Goal: Communication & Community: Answer question/provide support

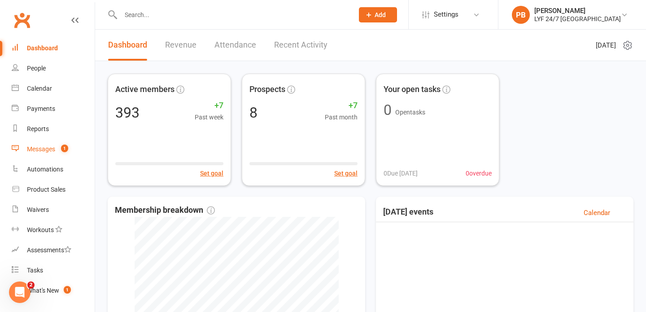
click at [46, 145] on div "Messages" at bounding box center [41, 148] width 28 height 7
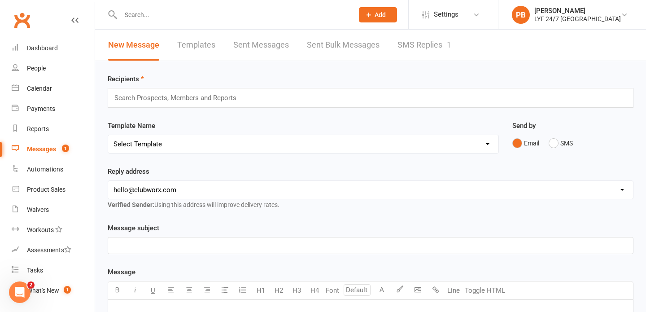
click at [442, 46] on link "SMS Replies 1" at bounding box center [425, 45] width 54 height 31
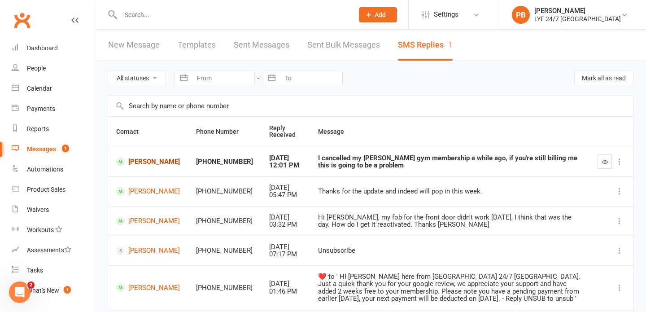
click at [139, 162] on link "[PERSON_NAME]" at bounding box center [148, 162] width 64 height 9
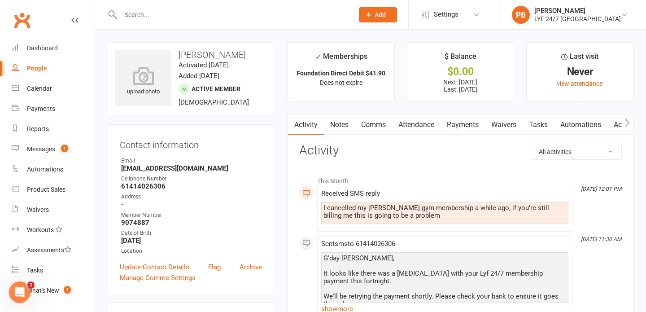
click at [471, 121] on link "Payments" at bounding box center [463, 124] width 44 height 21
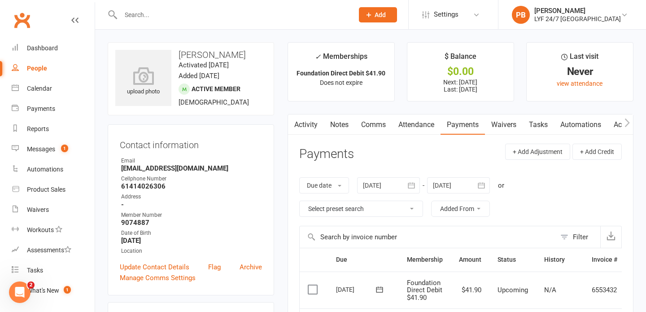
drag, startPoint x: 247, startPoint y: 53, endPoint x: 180, endPoint y: 52, distance: 67.3
click at [180, 52] on h3 "[PERSON_NAME]" at bounding box center [190, 55] width 151 height 10
copy h3 "[PERSON_NAME]"
click at [377, 132] on link "Comms" at bounding box center [373, 124] width 37 height 21
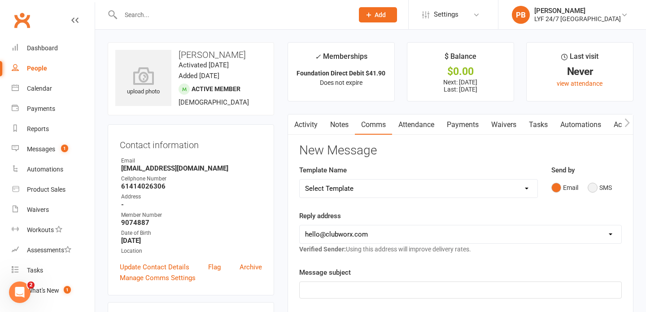
click at [598, 183] on button "SMS" at bounding box center [600, 187] width 24 height 17
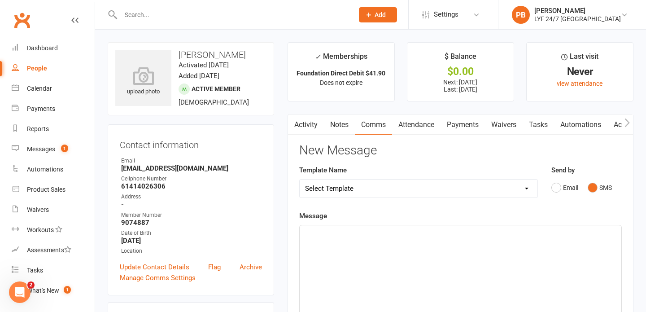
click at [395, 268] on div "﻿" at bounding box center [461, 292] width 322 height 135
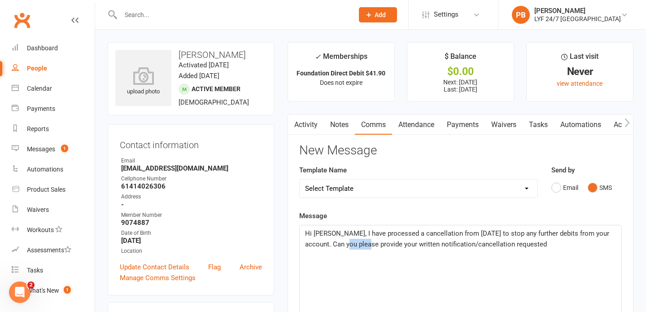
drag, startPoint x: 359, startPoint y: 244, endPoint x: 340, endPoint y: 245, distance: 19.3
click at [340, 245] on span "Hi [PERSON_NAME], I have processed a cancellation from [DATE] to stop any furth…" at bounding box center [458, 238] width 306 height 19
click at [530, 251] on div "Hi [PERSON_NAME], I have processed a cancellation from [DATE] to stop any furth…" at bounding box center [461, 292] width 322 height 135
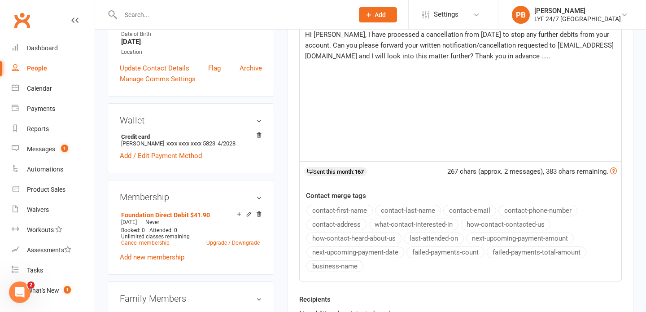
scroll to position [271, 0]
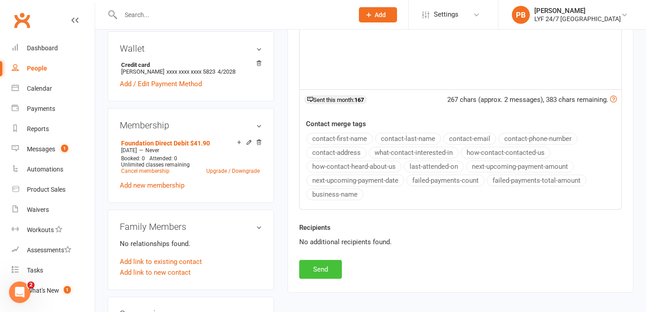
click at [320, 275] on button "Send" at bounding box center [320, 269] width 43 height 19
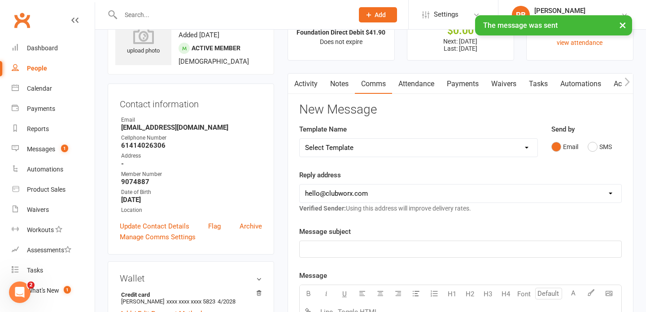
scroll to position [0, 0]
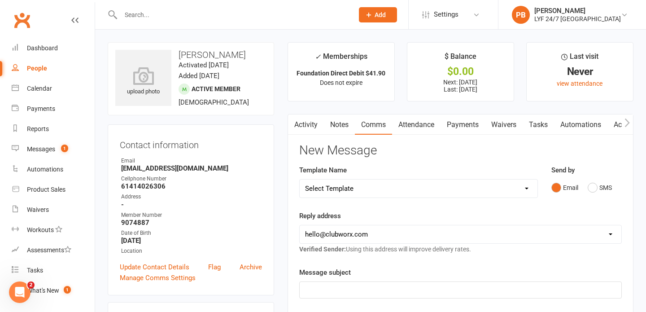
drag, startPoint x: 246, startPoint y: 53, endPoint x: 179, endPoint y: 53, distance: 66.9
click at [179, 53] on h3 "[PERSON_NAME]" at bounding box center [190, 55] width 151 height 10
copy h3 "[PERSON_NAME]"
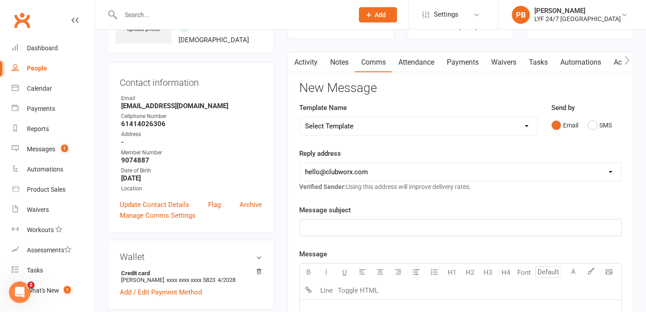
scroll to position [198, 0]
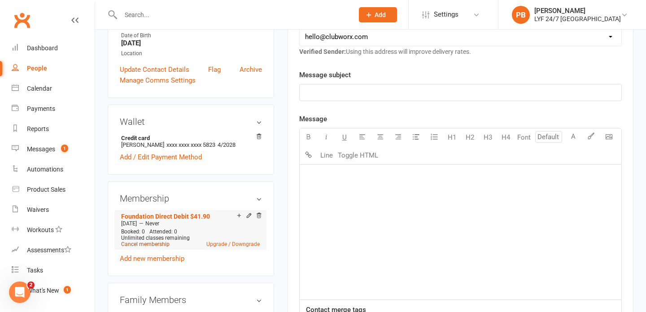
click at [141, 242] on link "Cancel membership" at bounding box center [145, 244] width 48 height 6
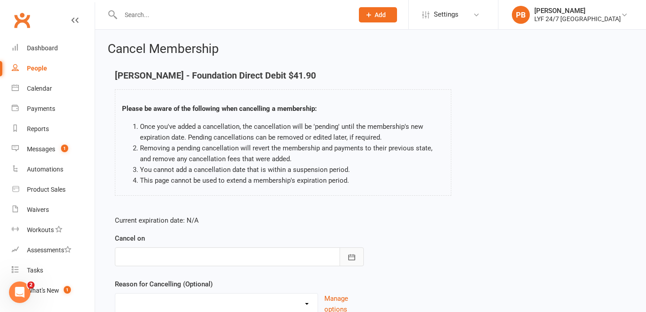
click at [352, 261] on button "button" at bounding box center [352, 256] width 24 height 19
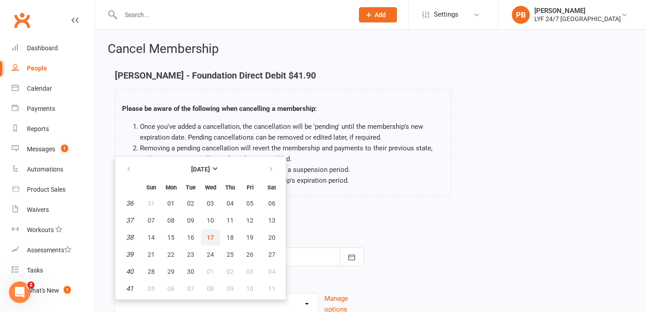
click at [211, 236] on span "17" at bounding box center [210, 237] width 7 height 7
type input "[DATE]"
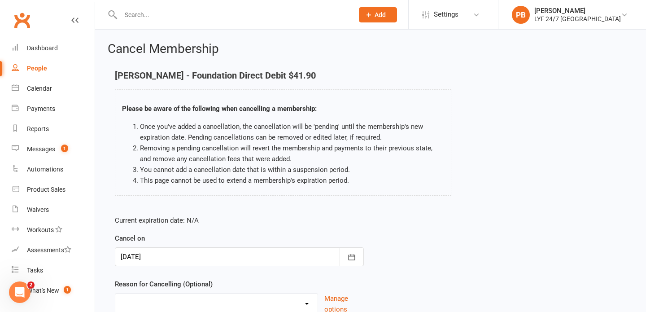
click at [304, 300] on select "Holiday Injury Migration Moved Stripe Migration Time Uncontactable Dishonour Ot…" at bounding box center [216, 303] width 202 height 18
select select "2"
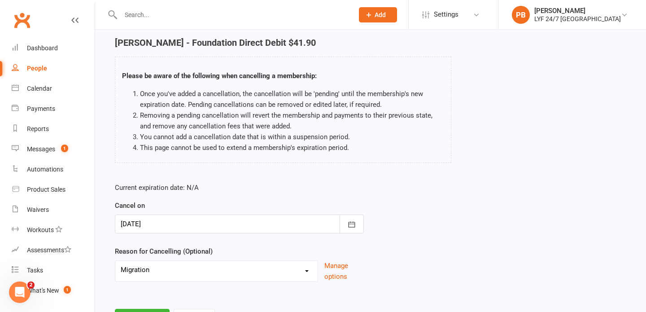
scroll to position [76, 0]
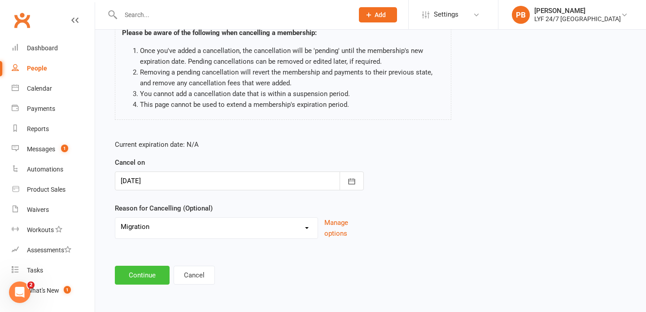
click at [133, 277] on button "Continue" at bounding box center [142, 275] width 55 height 19
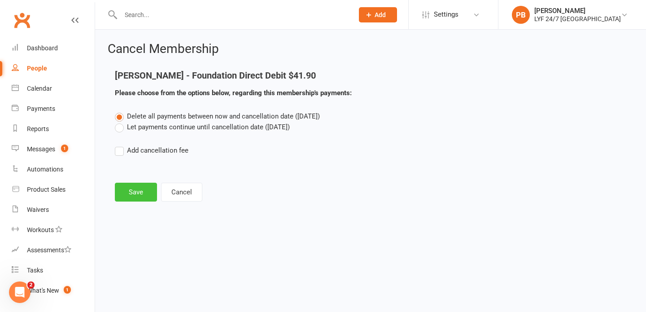
click at [144, 194] on button "Save" at bounding box center [136, 192] width 42 height 19
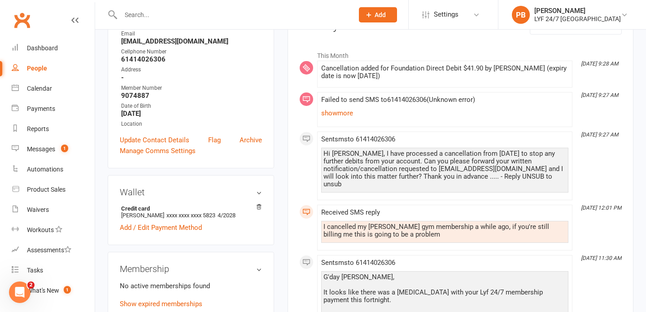
scroll to position [124, 0]
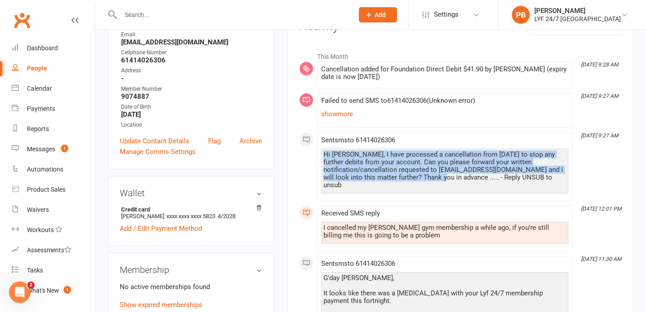
drag, startPoint x: 323, startPoint y: 155, endPoint x: 389, endPoint y: 179, distance: 69.7
click at [389, 179] on div "Hi [PERSON_NAME], I have processed a cancellation from [DATE] to stop any furth…" at bounding box center [444, 171] width 247 height 45
copy div "Hi [PERSON_NAME], I have processed a cancellation from [DATE] to stop any furth…"
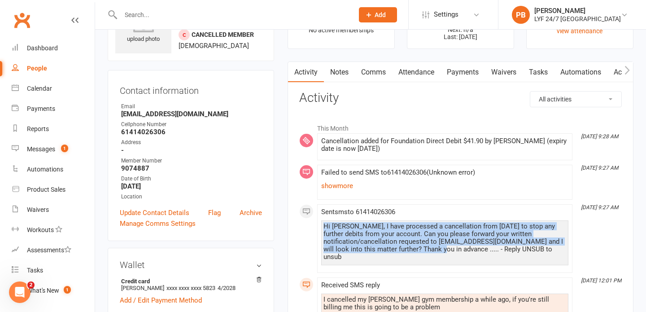
scroll to position [0, 0]
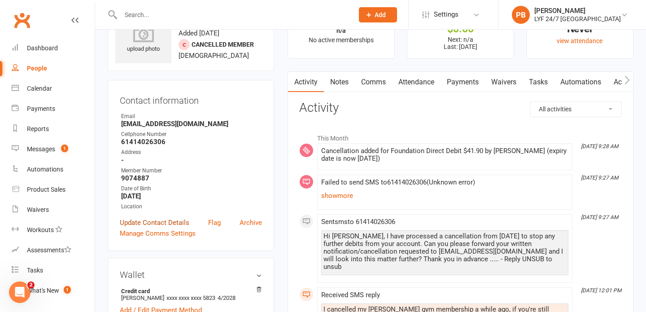
click at [144, 221] on link "Update Contact Details" at bounding box center [155, 222] width 70 height 11
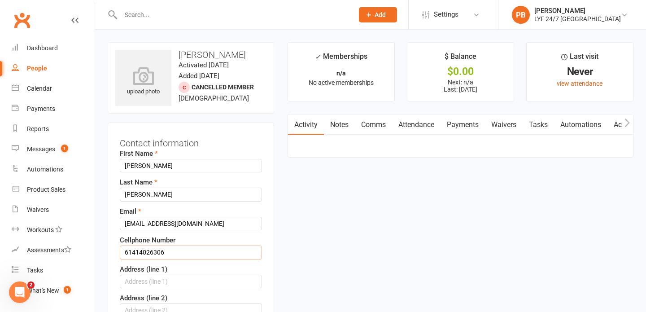
drag, startPoint x: 132, startPoint y: 252, endPoint x: 117, endPoint y: 252, distance: 14.8
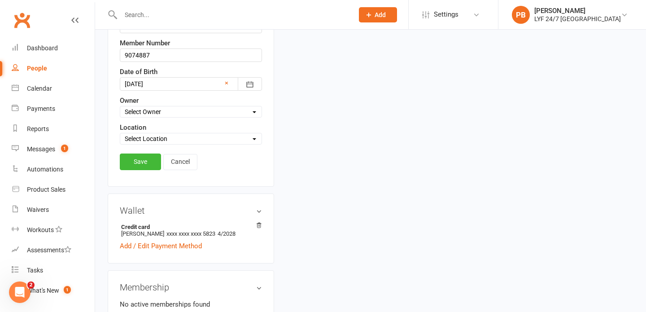
scroll to position [393, 0]
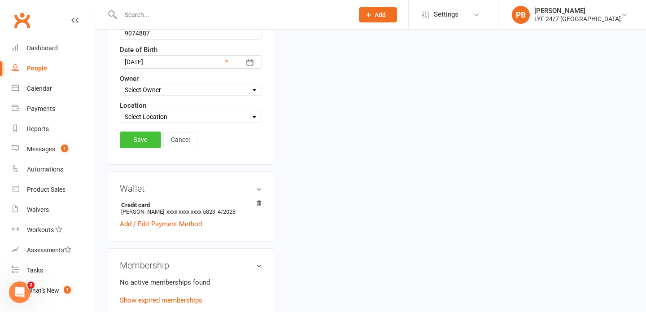
type input "0414026306"
click at [132, 142] on link "Save" at bounding box center [140, 140] width 41 height 16
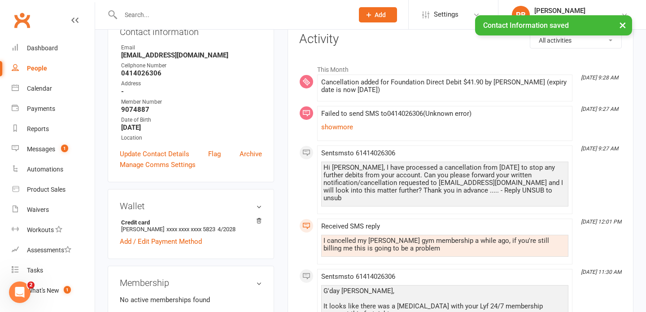
scroll to position [0, 0]
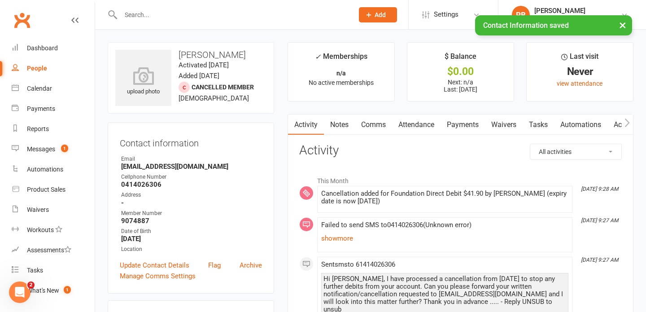
click at [371, 122] on link "Comms" at bounding box center [373, 124] width 37 height 21
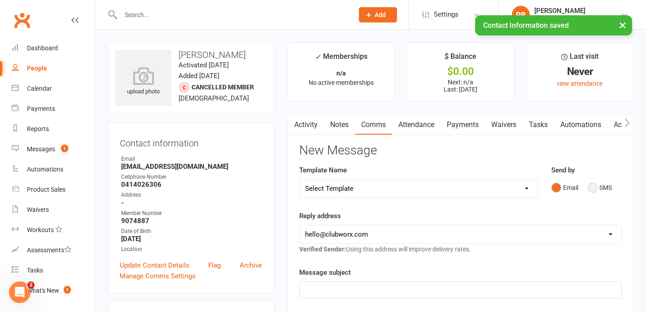
click at [607, 192] on button "SMS" at bounding box center [600, 187] width 24 height 17
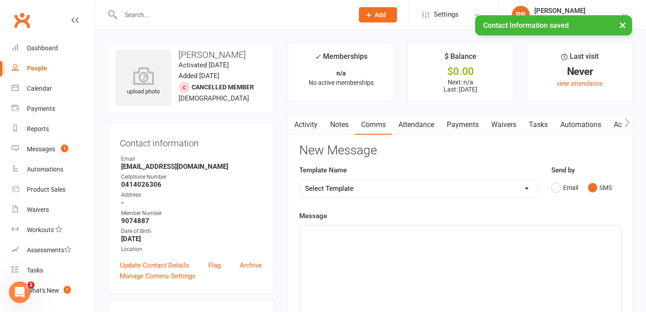
click at [371, 246] on div "﻿" at bounding box center [461, 292] width 322 height 135
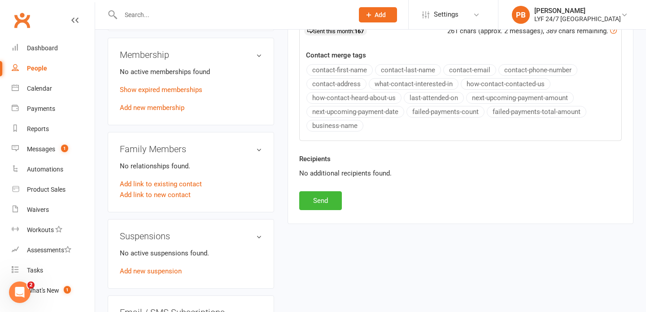
scroll to position [370, 0]
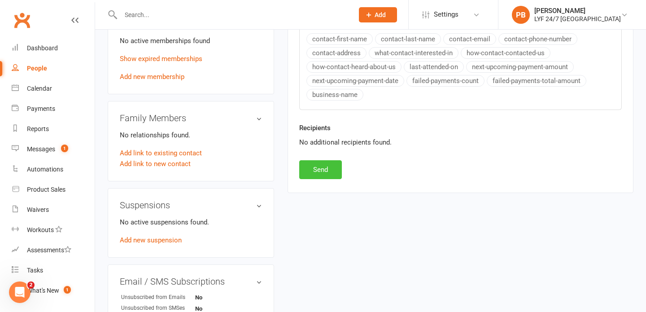
click at [324, 172] on button "Send" at bounding box center [320, 169] width 43 height 19
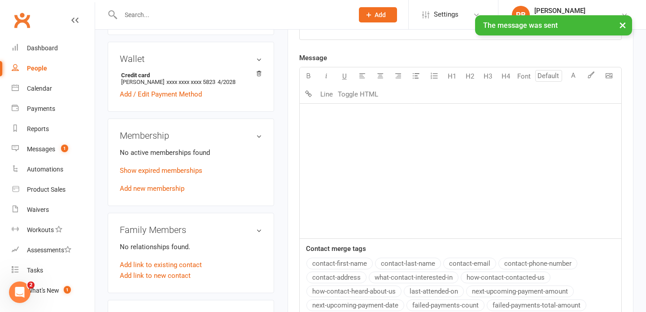
scroll to position [0, 0]
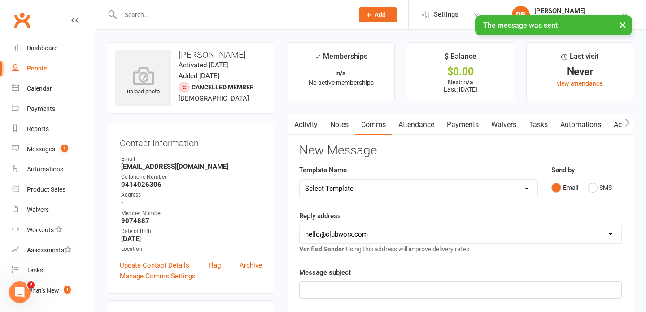
click at [304, 130] on link "Activity" at bounding box center [306, 124] width 36 height 21
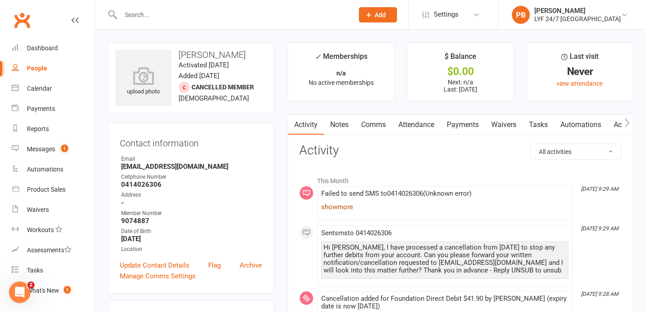
click at [341, 210] on link "show more" at bounding box center [444, 207] width 247 height 13
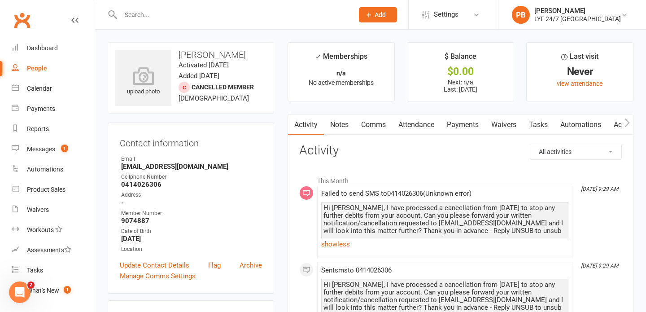
click at [452, 191] on span "Failed to send SMS to [PHONE_NUMBER] ( Unknown error ) Hi [PERSON_NAME], I have…" at bounding box center [444, 219] width 247 height 61
drag, startPoint x: 473, startPoint y: 195, endPoint x: 430, endPoint y: 190, distance: 42.9
click at [430, 190] on span "Failed to send SMS to [PHONE_NUMBER] ( Unknown error ) Hi [PERSON_NAME], I have…" at bounding box center [444, 219] width 247 height 61
click at [375, 124] on link "Comms" at bounding box center [373, 124] width 37 height 21
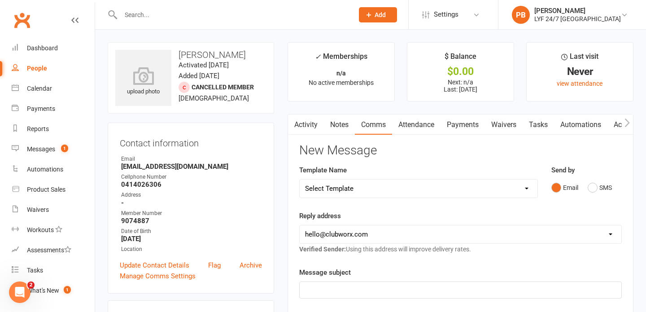
click at [365, 293] on p "﻿" at bounding box center [460, 290] width 311 height 11
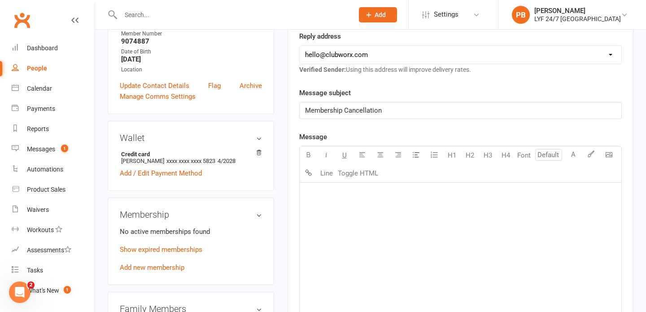
scroll to position [180, 0]
click at [334, 218] on div "﻿" at bounding box center [461, 249] width 322 height 135
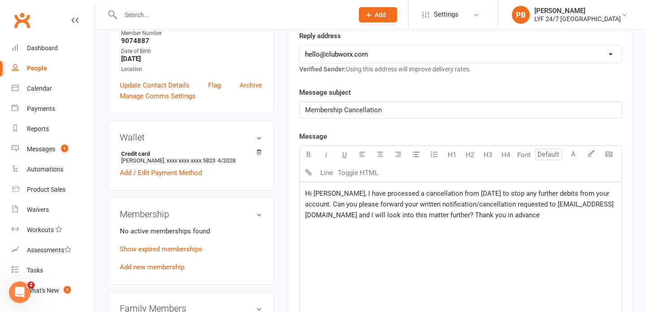
click at [334, 193] on span "Hi [PERSON_NAME], I have processed a cancellation from [DATE] to stop any furth…" at bounding box center [459, 204] width 309 height 30
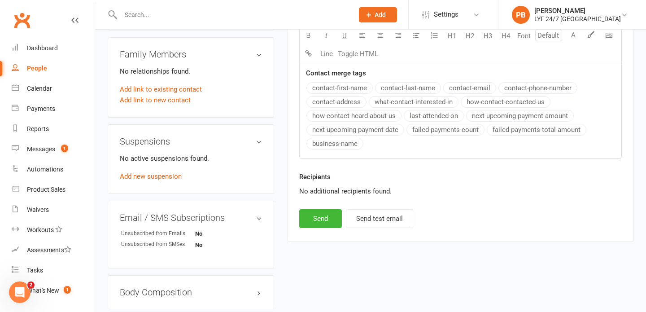
scroll to position [588, 0]
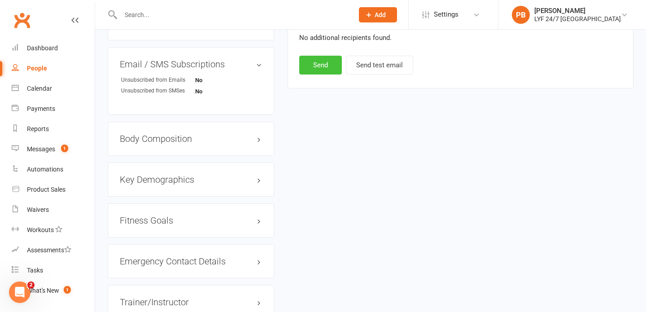
click at [315, 59] on button "Send" at bounding box center [320, 65] width 43 height 19
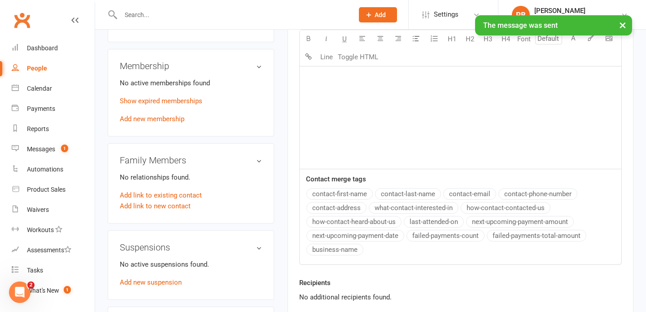
scroll to position [0, 0]
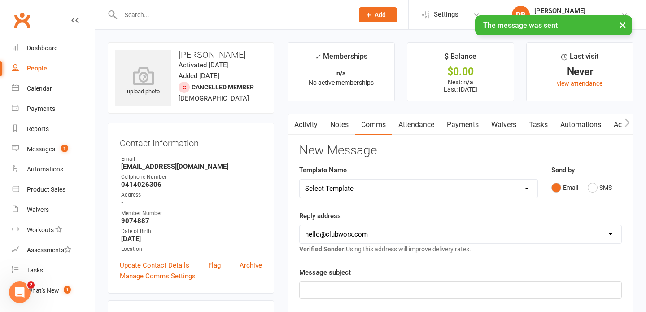
click at [310, 115] on link "Activity" at bounding box center [306, 124] width 36 height 21
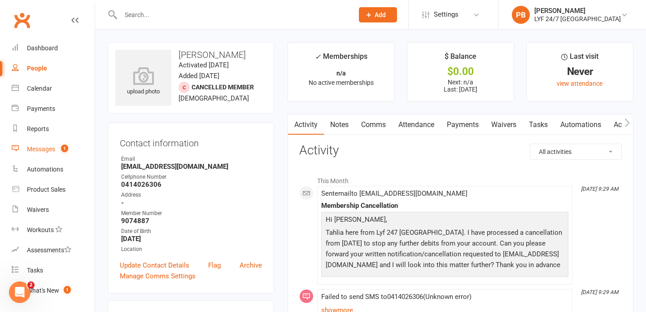
click at [52, 149] on div "Messages" at bounding box center [41, 148] width 28 height 7
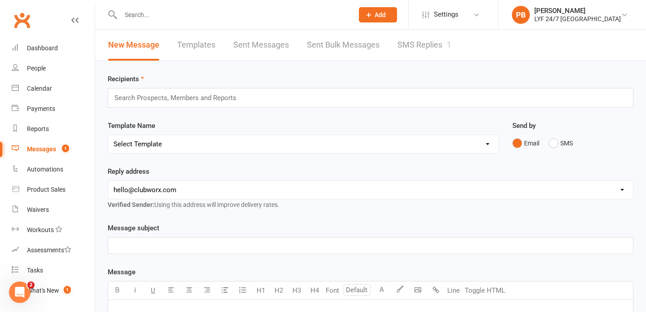
click at [425, 37] on link "SMS Replies 1" at bounding box center [425, 45] width 54 height 31
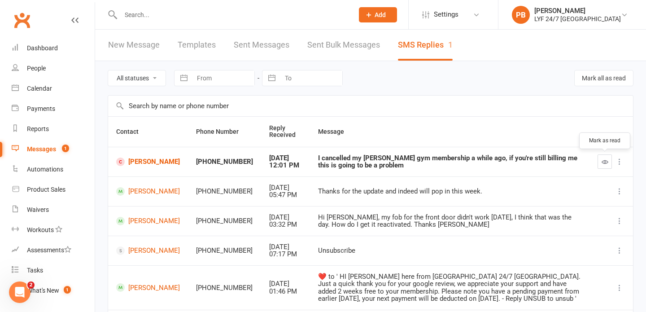
click at [604, 162] on icon "button" at bounding box center [605, 161] width 7 height 7
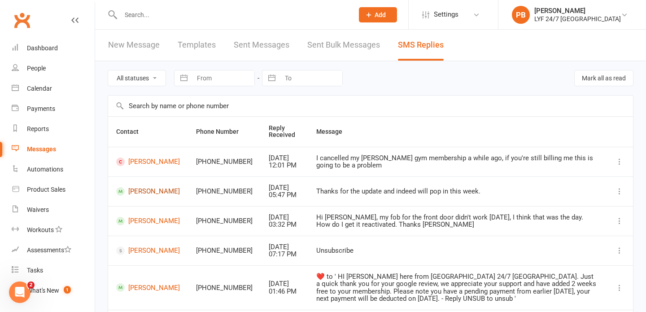
click at [145, 188] on link "[PERSON_NAME]" at bounding box center [148, 191] width 64 height 9
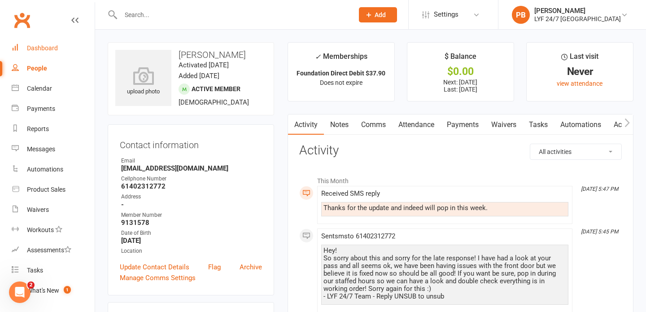
click at [52, 45] on div "Dashboard" at bounding box center [42, 47] width 31 height 7
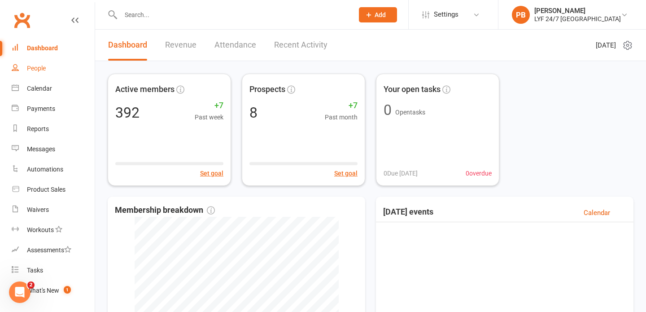
click at [43, 69] on div "People" at bounding box center [36, 68] width 19 height 7
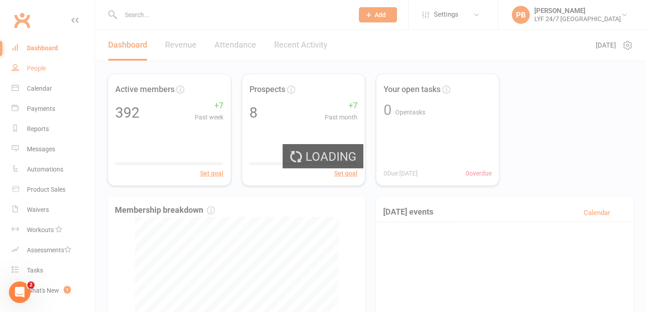
select select "100"
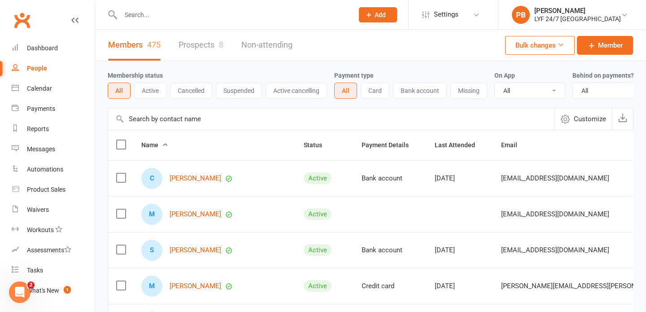
click at [209, 47] on link "Prospects 8" at bounding box center [201, 45] width 45 height 31
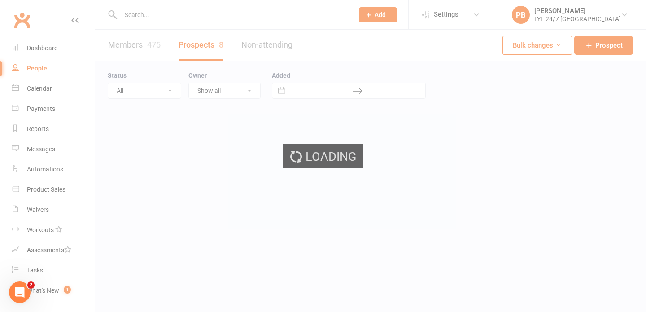
select select "25"
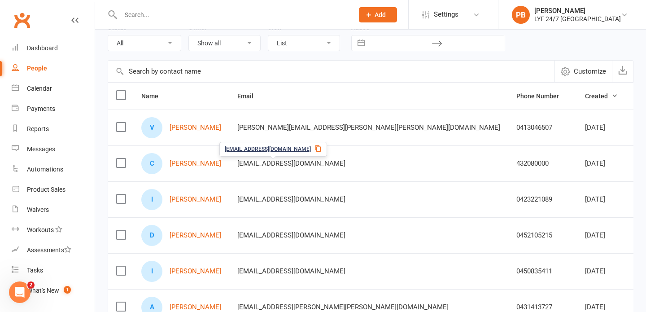
scroll to position [48, 0]
click at [180, 132] on div "V [PERSON_NAME]" at bounding box center [181, 127] width 80 height 21
click at [184, 127] on link "[PERSON_NAME]" at bounding box center [196, 127] width 52 height 8
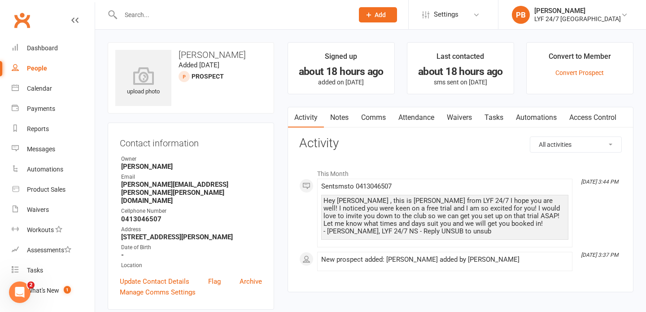
click at [34, 69] on div "People" at bounding box center [37, 68] width 20 height 7
select select "25"
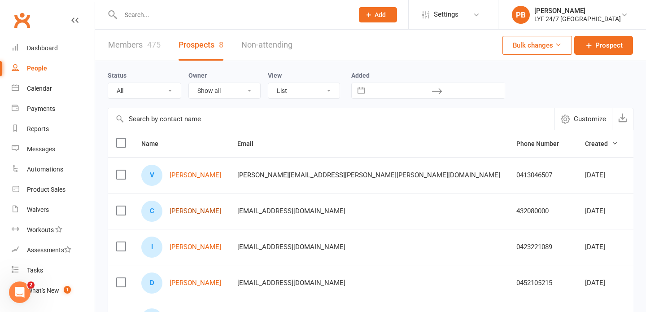
click at [186, 210] on link "[PERSON_NAME]" at bounding box center [196, 211] width 52 height 8
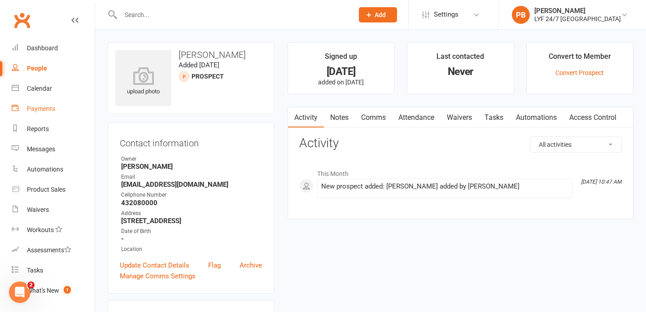
click at [48, 114] on link "Payments" at bounding box center [53, 109] width 83 height 20
